Goal: Download file/media

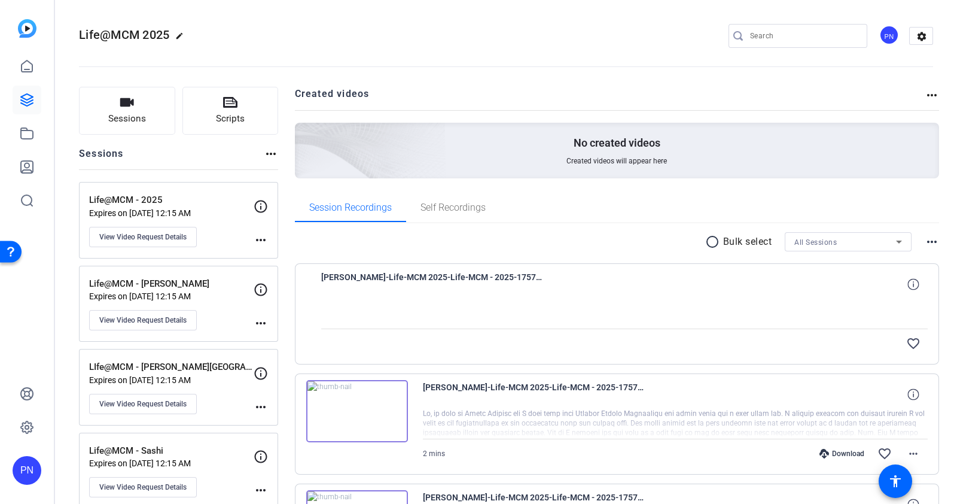
click at [362, 310] on div at bounding box center [624, 313] width 607 height 30
click at [693, 305] on div at bounding box center [624, 313] width 607 height 30
click at [446, 206] on span "Self Recordings" at bounding box center [452, 208] width 65 height 10
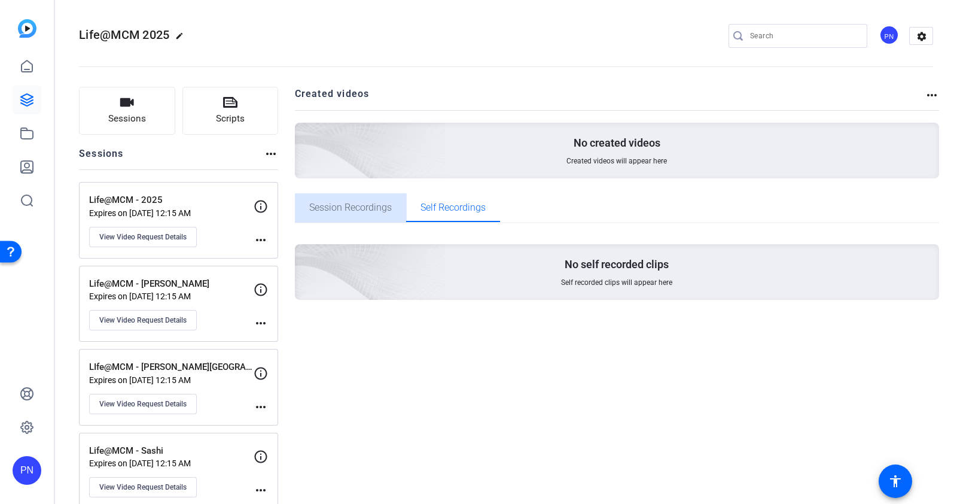
click at [358, 213] on span "Session Recordings" at bounding box center [350, 207] width 83 height 29
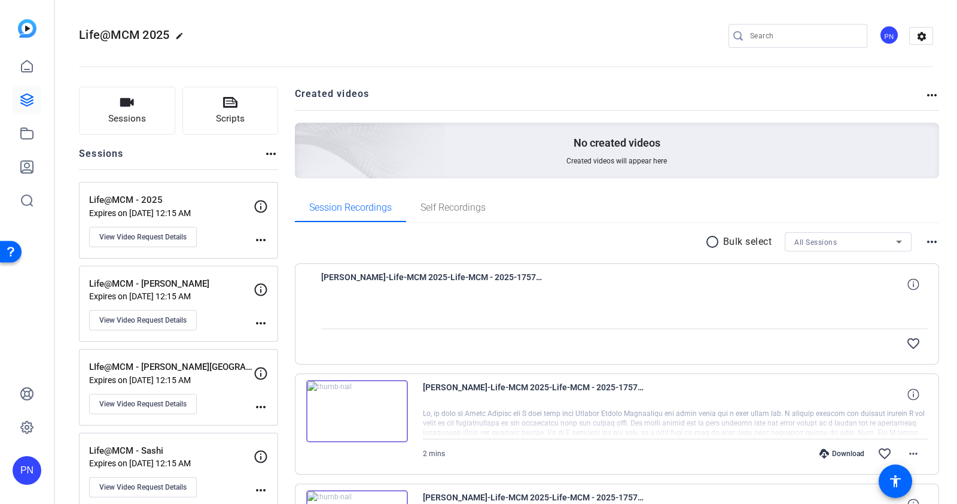
scroll to position [74, 0]
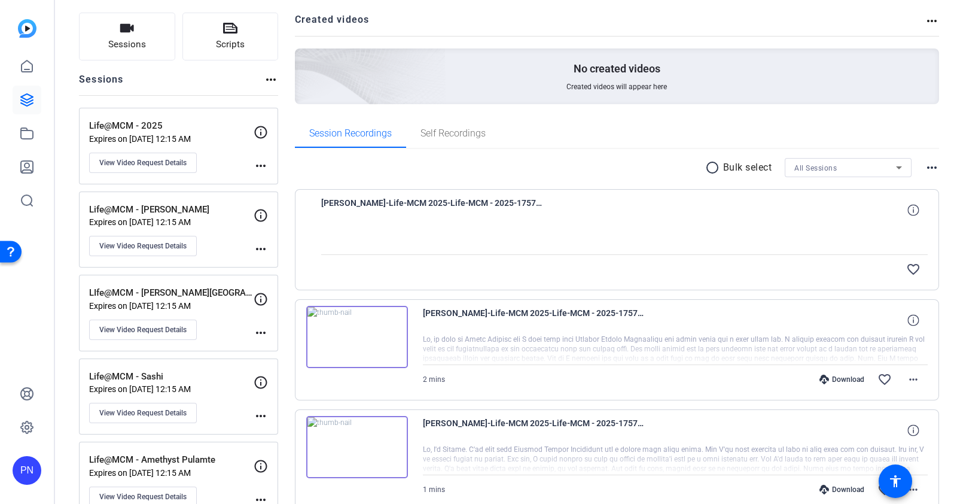
click at [353, 331] on img at bounding box center [357, 337] width 102 height 62
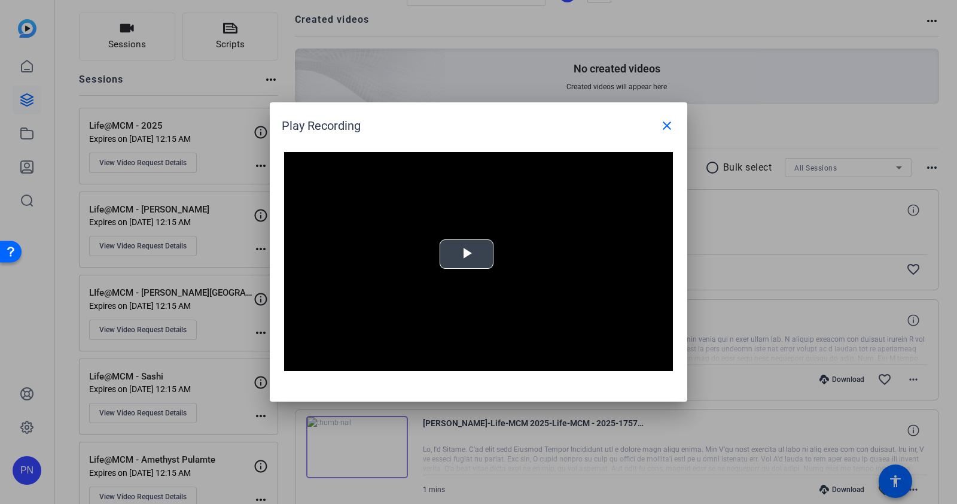
click at [466, 254] on span "Video Player" at bounding box center [466, 254] width 0 height 0
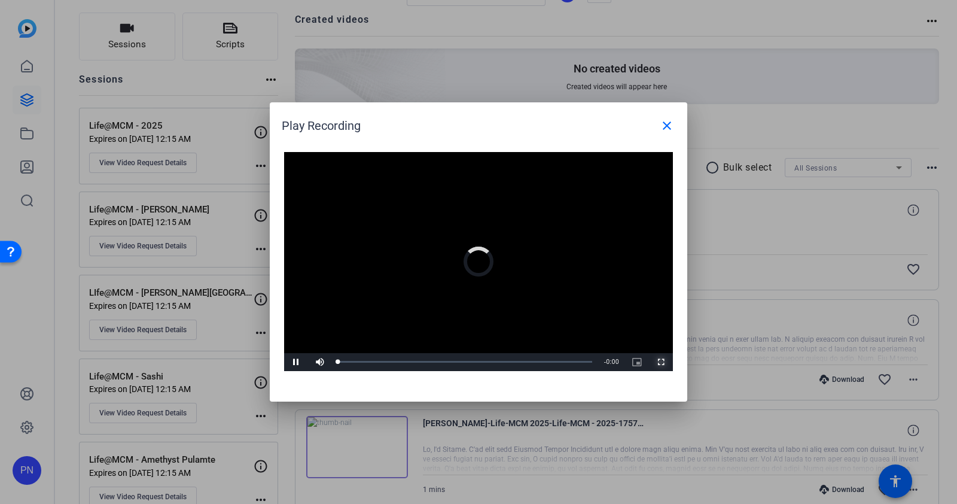
click at [660, 362] on span "Video Player" at bounding box center [661, 362] width 24 height 0
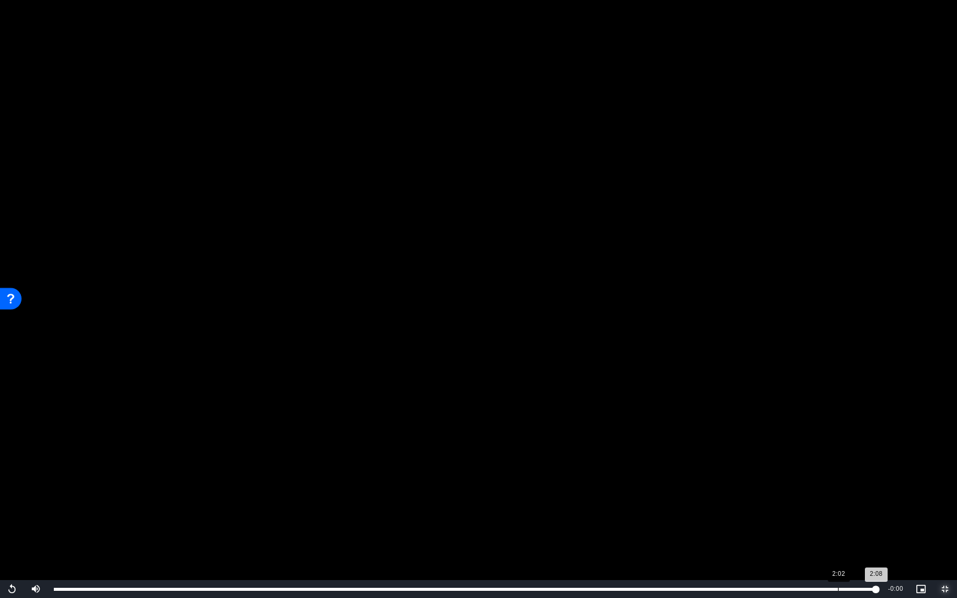
click at [837, 503] on div "Loaded : 100.00% 2:02 2:08" at bounding box center [465, 589] width 834 height 18
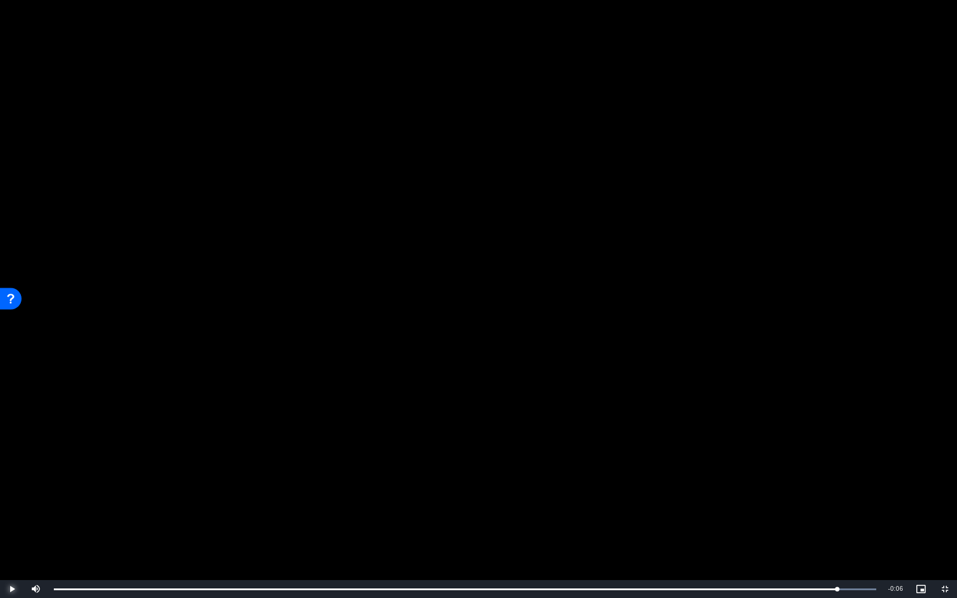
click at [14, 503] on span "Video Player" at bounding box center [12, 589] width 24 height 0
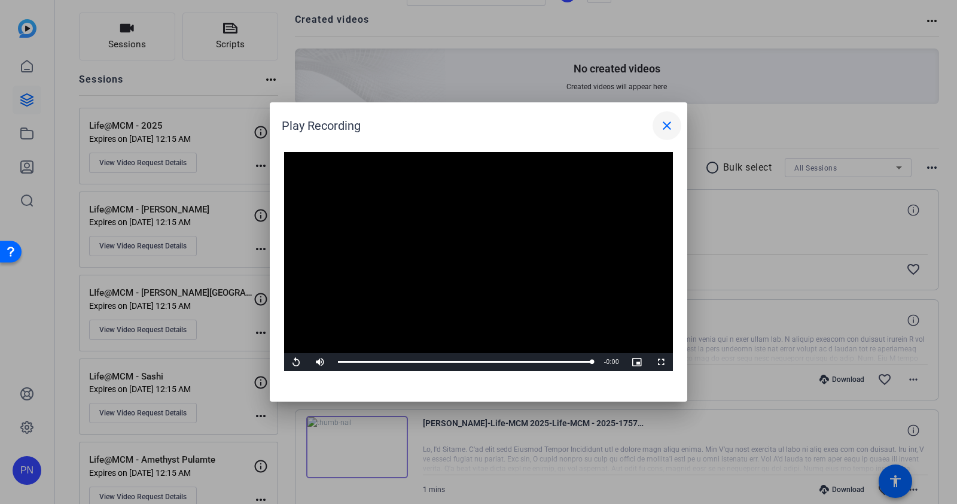
click at [667, 129] on mat-icon "close" at bounding box center [667, 125] width 14 height 14
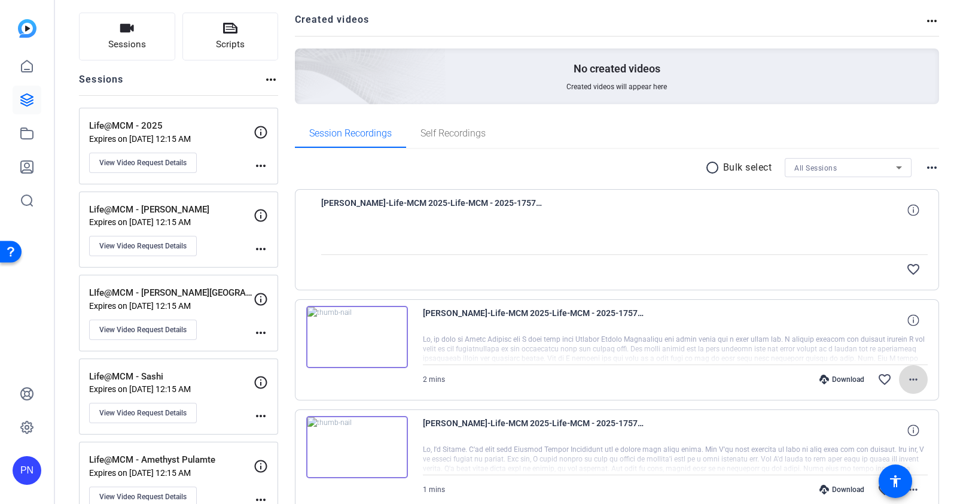
click at [907, 376] on mat-icon "more_horiz" at bounding box center [913, 379] width 14 height 14
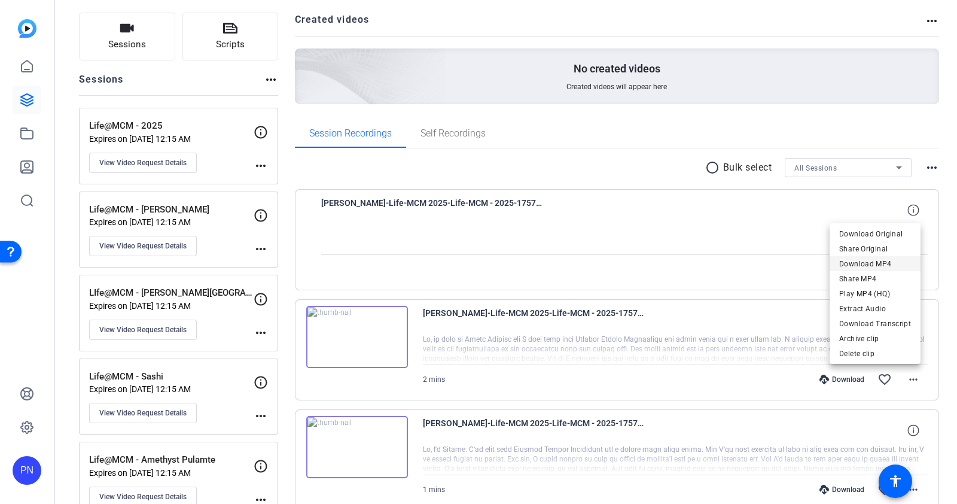
click at [895, 261] on span "Download MP4" at bounding box center [875, 263] width 72 height 14
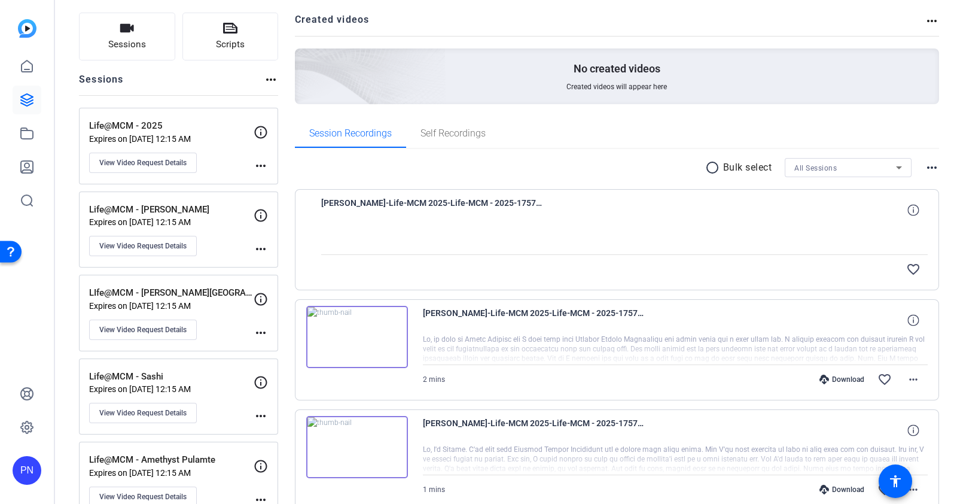
click at [356, 338] on img at bounding box center [357, 337] width 102 height 62
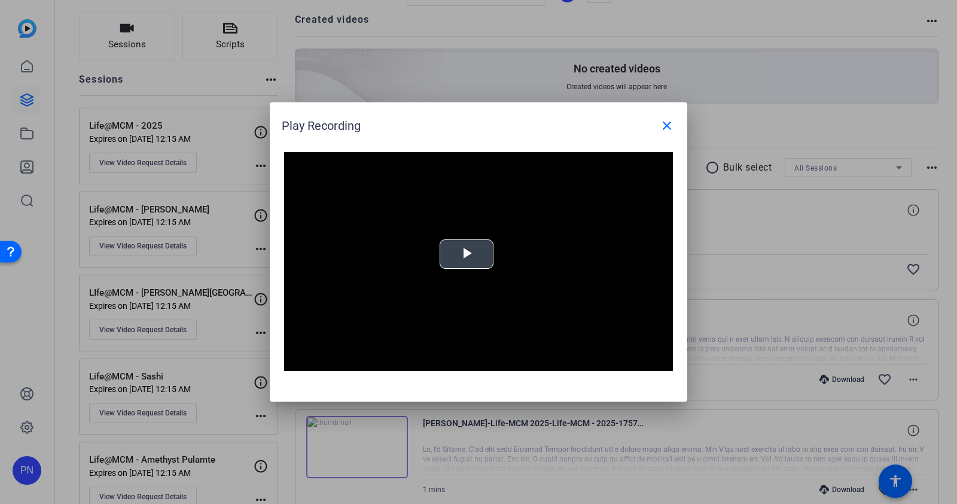
click at [466, 254] on span "Video Player" at bounding box center [466, 254] width 0 height 0
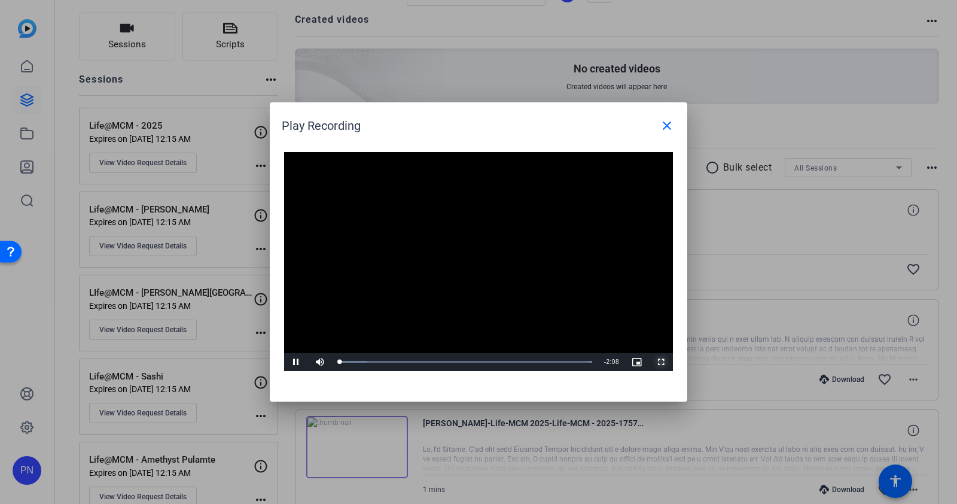
click at [664, 362] on span "Video Player" at bounding box center [661, 362] width 24 height 0
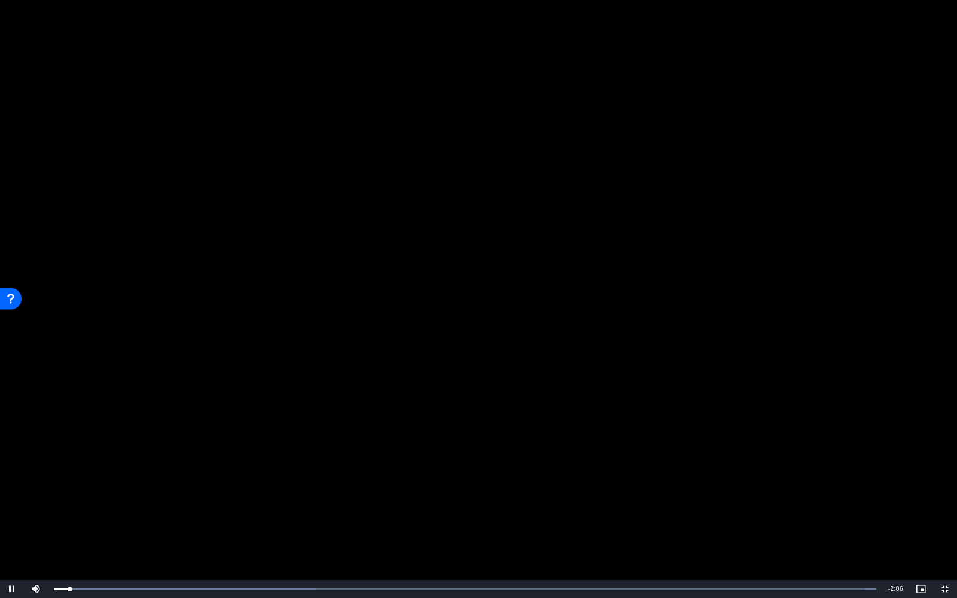
click at [329, 503] on video "Video Player" at bounding box center [478, 299] width 957 height 598
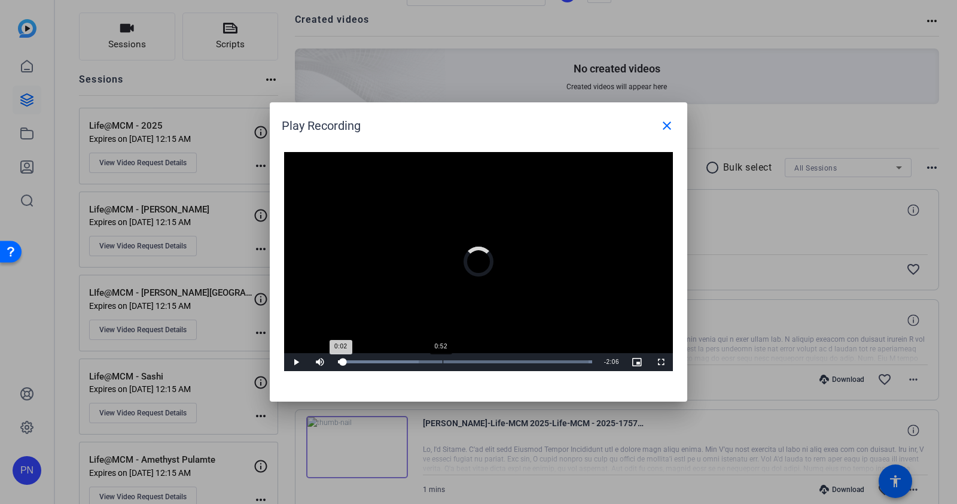
click at [446, 361] on div "Loaded : 100.00%" at bounding box center [465, 361] width 254 height 3
click at [573, 363] on div "Loaded : 100.00% 1:59 0:54" at bounding box center [465, 362] width 266 height 18
click at [301, 362] on span "Video Player" at bounding box center [296, 362] width 24 height 0
click at [567, 362] on div "1:55" at bounding box center [567, 361] width 1 height 3
click at [549, 361] on div "1:46" at bounding box center [549, 361] width 1 height 3
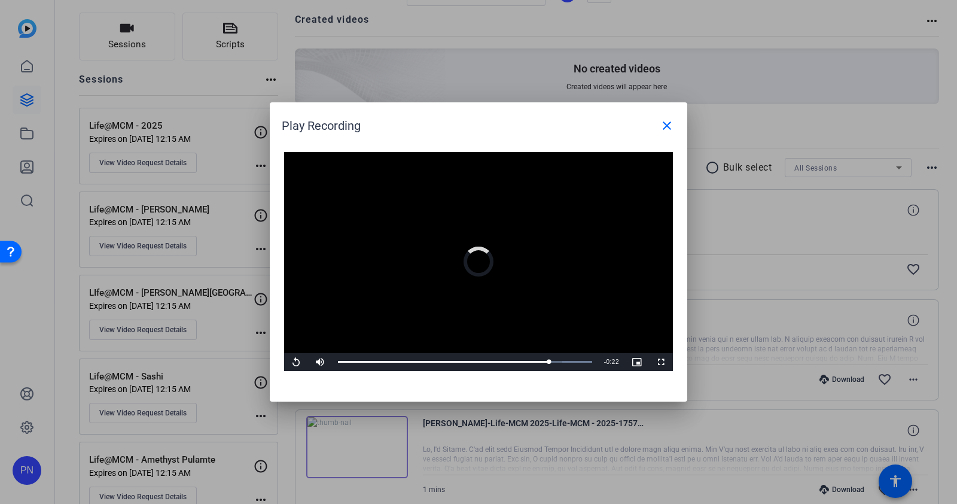
click at [344, 318] on video "Video Player" at bounding box center [478, 261] width 389 height 219
click at [295, 362] on span "Video Player" at bounding box center [296, 362] width 24 height 0
click at [297, 362] on span "Video Player" at bounding box center [296, 362] width 24 height 0
click at [664, 121] on mat-icon "close" at bounding box center [667, 125] width 14 height 14
